Goal: Task Accomplishment & Management: Manage account settings

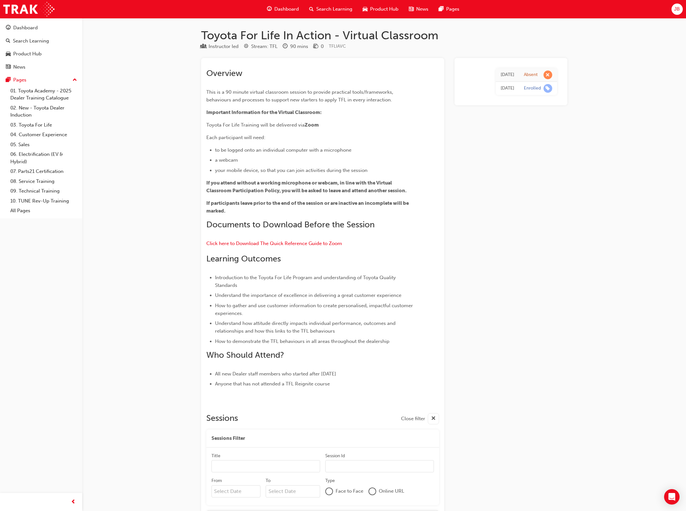
scroll to position [6570, 0]
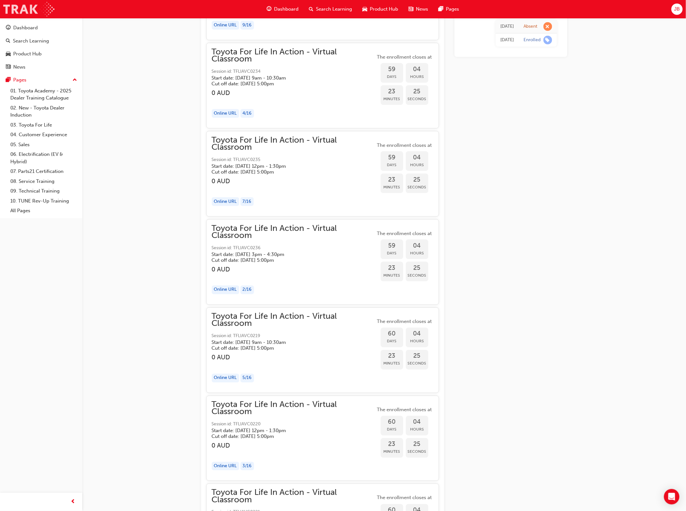
click at [16, 12] on img at bounding box center [28, 9] width 51 height 14
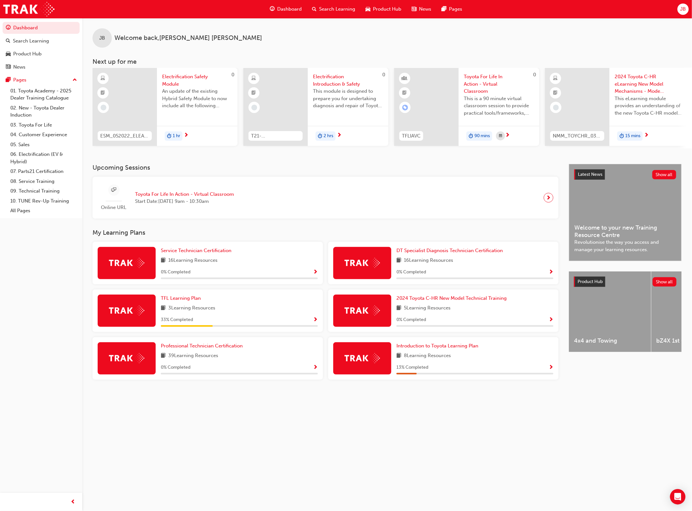
click at [683, 19] on div "JB Welcome back , [PERSON_NAME]" at bounding box center [387, 33] width 610 height 30
click at [681, 2] on div "Dashboard Search Learning Product Hub News Pages JB" at bounding box center [346, 9] width 692 height 18
click at [685, 12] on span "JB" at bounding box center [683, 8] width 6 height 7
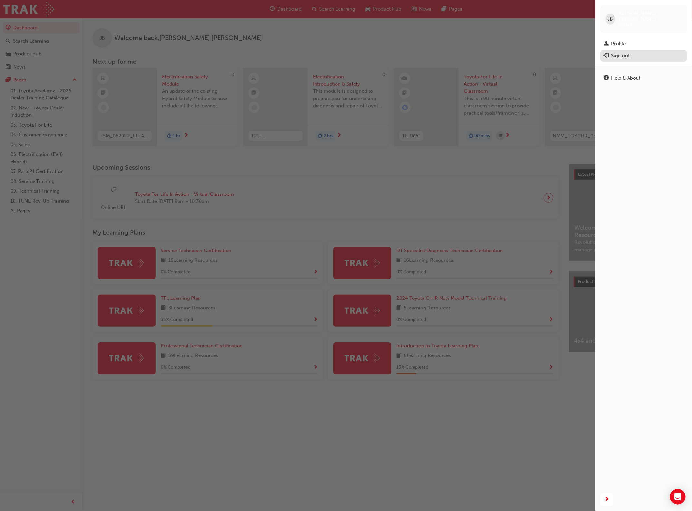
click at [624, 52] on div "Sign out" at bounding box center [620, 55] width 18 height 7
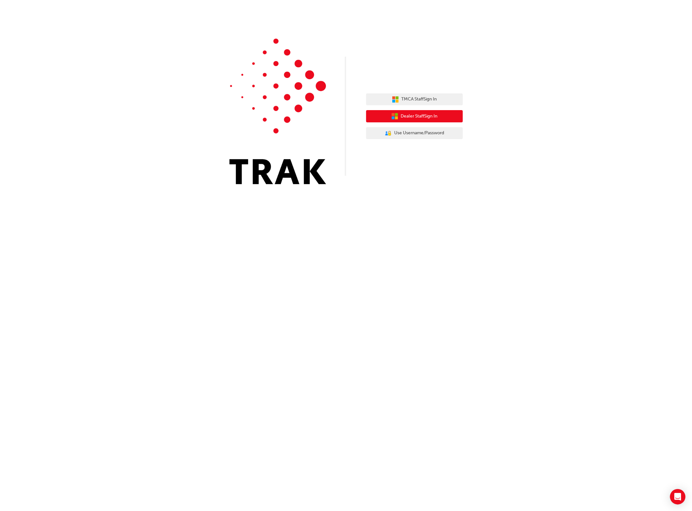
click at [437, 118] on span "Dealer Staff Sign In" at bounding box center [419, 116] width 37 height 7
